Goal: Information Seeking & Learning: Understand process/instructions

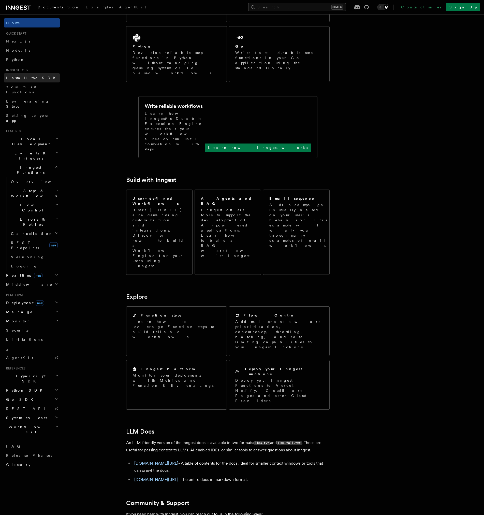
click at [28, 79] on span "Install the SDK" at bounding box center [32, 78] width 53 height 4
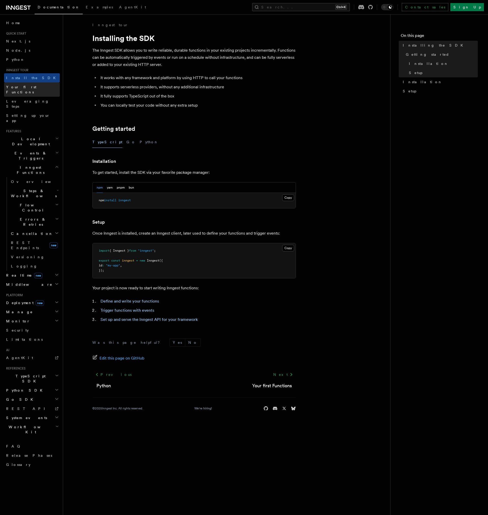
click at [31, 89] on span "Your first Functions" at bounding box center [21, 89] width 30 height 9
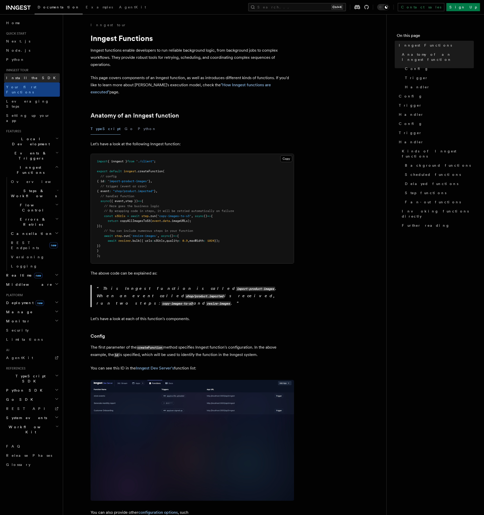
click at [30, 80] on link "Install the SDK" at bounding box center [32, 77] width 56 height 9
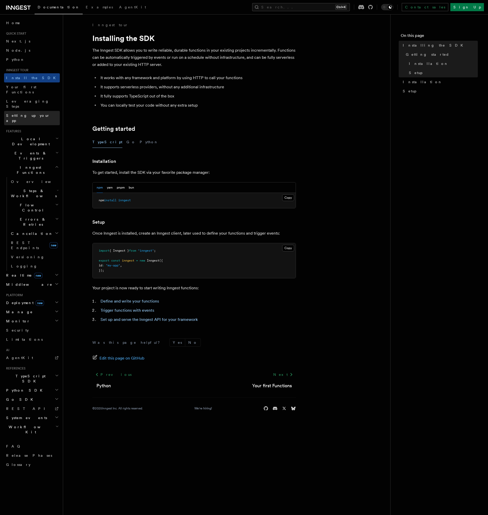
click at [34, 113] on span "Setting up your app" at bounding box center [28, 117] width 44 height 9
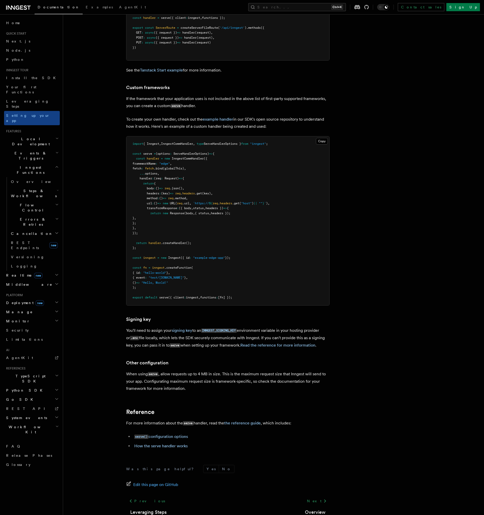
scroll to position [4365, 0]
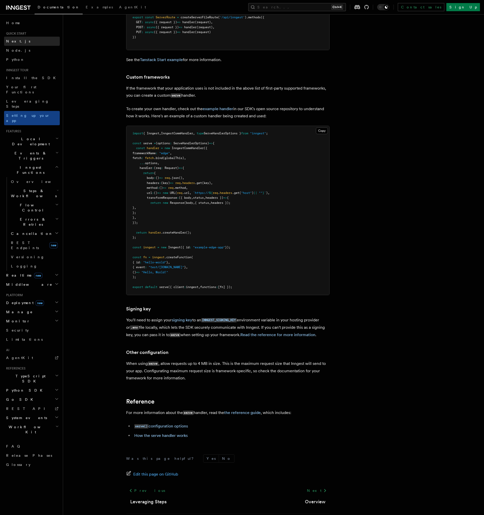
click at [20, 40] on link "Next.js" at bounding box center [32, 41] width 56 height 9
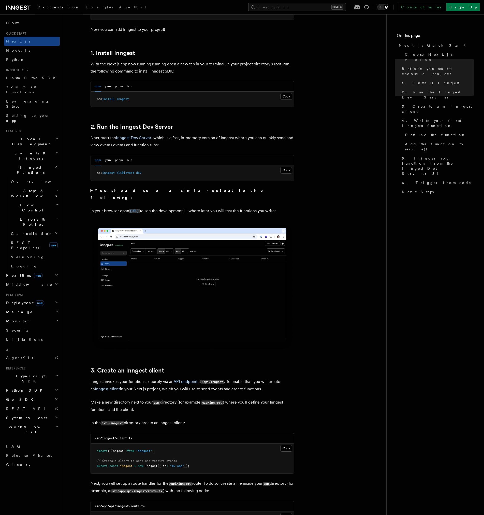
scroll to position [534, 0]
